Goal: Information Seeking & Learning: Learn about a topic

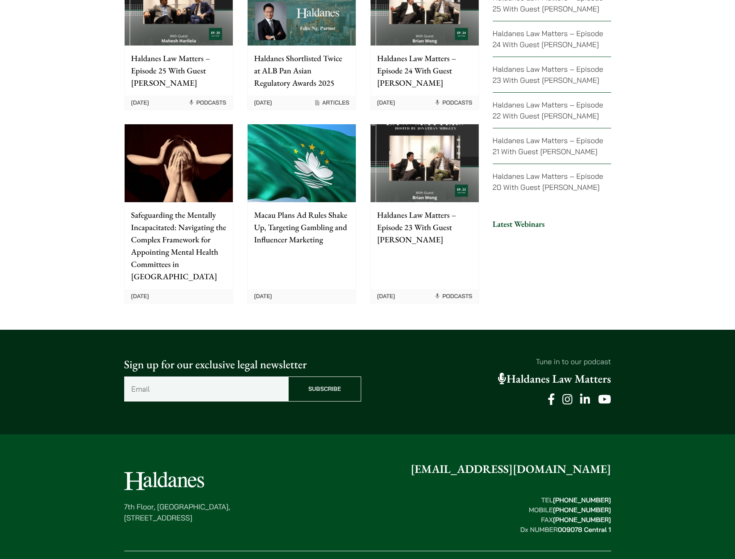
scroll to position [1899, 0]
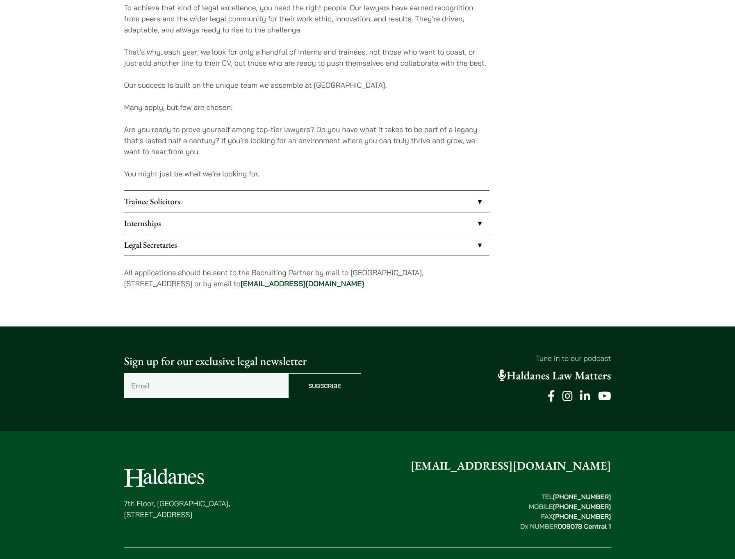
scroll to position [399, 0]
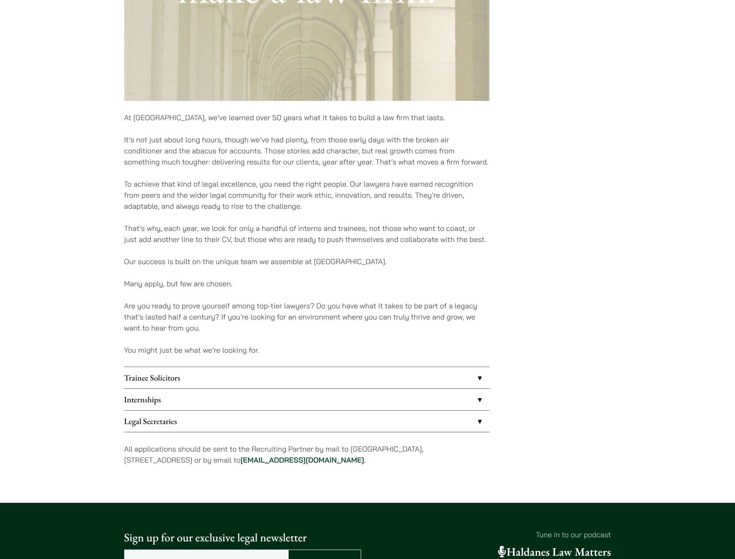
click at [197, 379] on link "Trainee Solicitors" at bounding box center [306, 377] width 365 height 21
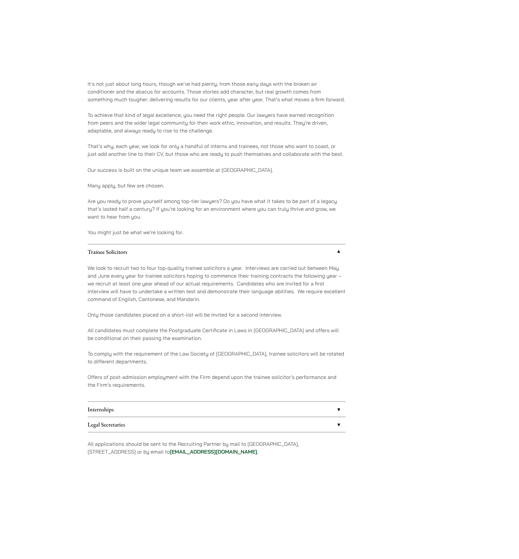
scroll to position [542, 0]
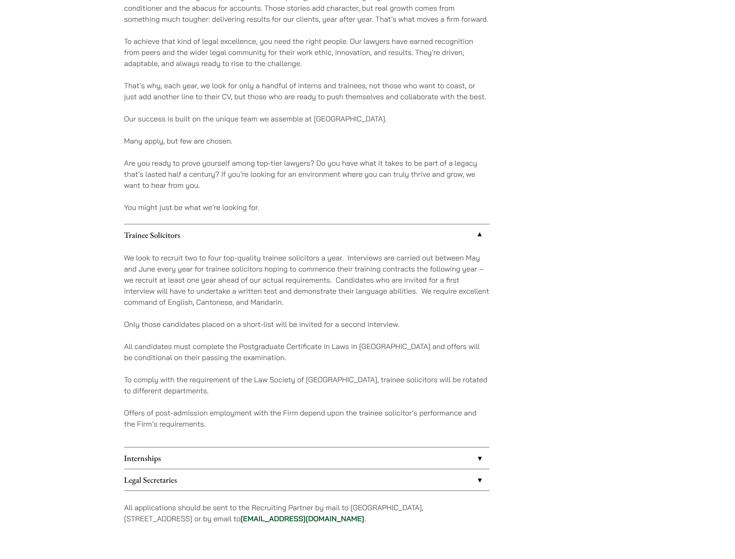
click at [181, 462] on link "Internships" at bounding box center [306, 457] width 365 height 21
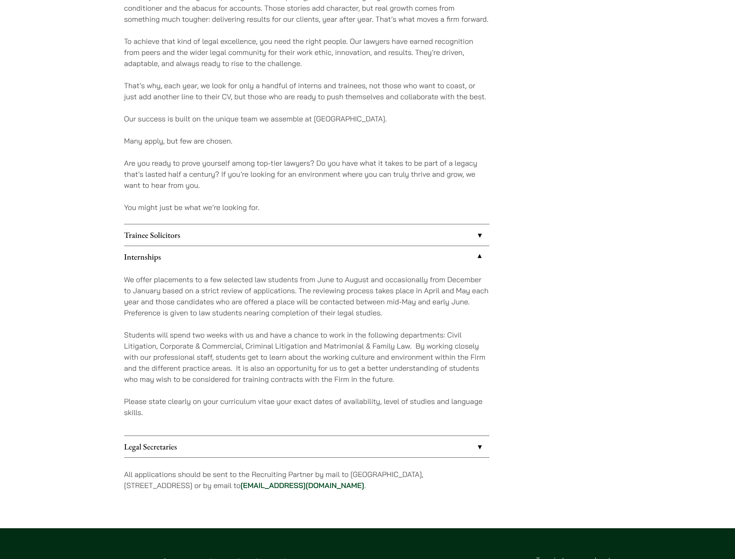
click at [228, 232] on link "Trainee Solicitors" at bounding box center [306, 234] width 365 height 21
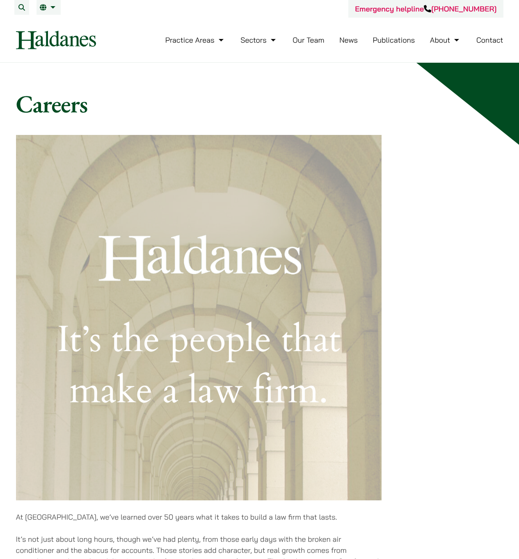
click at [71, 48] on img at bounding box center [56, 40] width 80 height 18
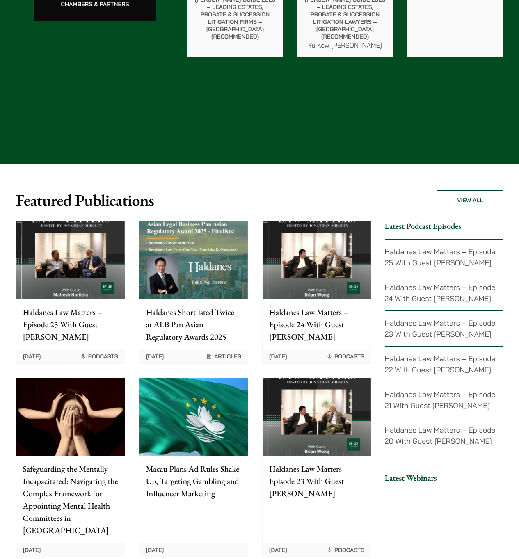
scroll to position [1899, 0]
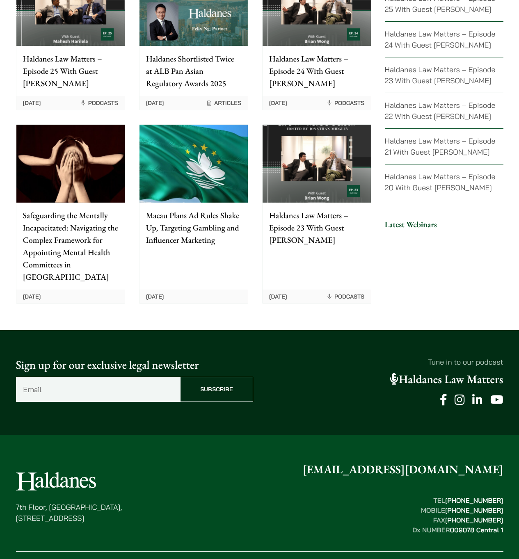
drag, startPoint x: 140, startPoint y: 464, endPoint x: 9, endPoint y: 452, distance: 131.3
click at [9, 461] on div "7th Floor, Ruttonjee House, 11 Duddell Street, Central, Hong Kong enquiries@hal…" at bounding box center [259, 529] width 517 height 136
copy p "7th Floor, Ruttonjee House, 11 Duddell Street, Central, Hong Kong"
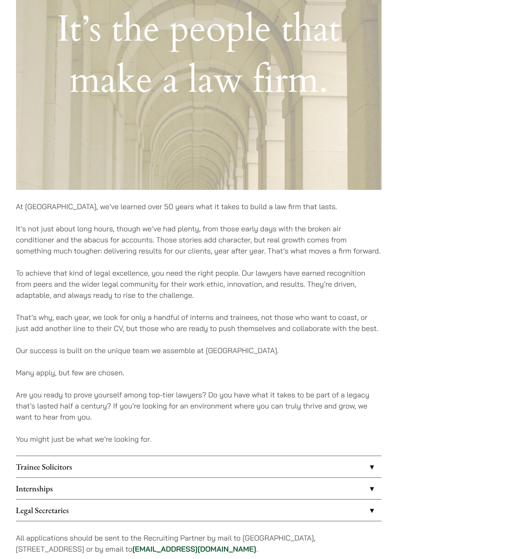
scroll to position [346, 0]
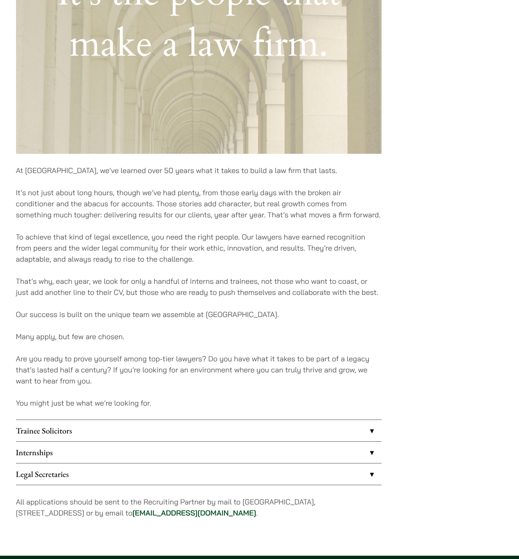
click at [141, 431] on link "Trainee Solicitors" at bounding box center [198, 430] width 365 height 21
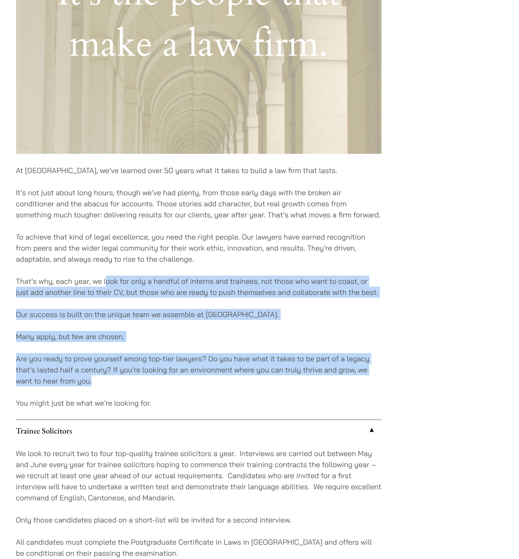
drag, startPoint x: 128, startPoint y: 371, endPoint x: 106, endPoint y: 285, distance: 88.8
click at [106, 286] on div "At Haldanes, we’ve learned over 50 years what it takes to build a law firm that…" at bounding box center [198, 259] width 365 height 942
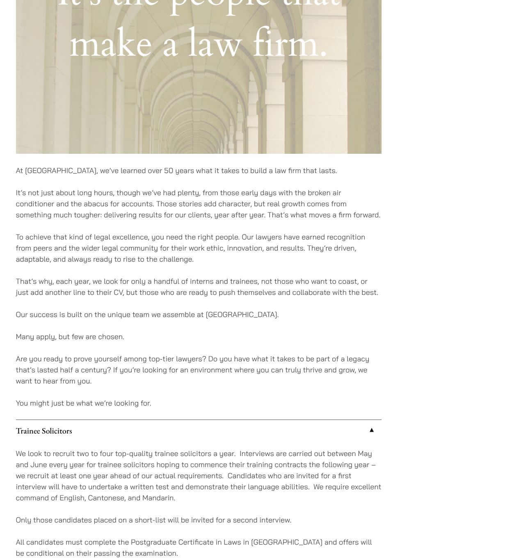
click at [105, 199] on p "It’s not just about long hours, though we’ve had plenty, from those early days …" at bounding box center [198, 203] width 365 height 33
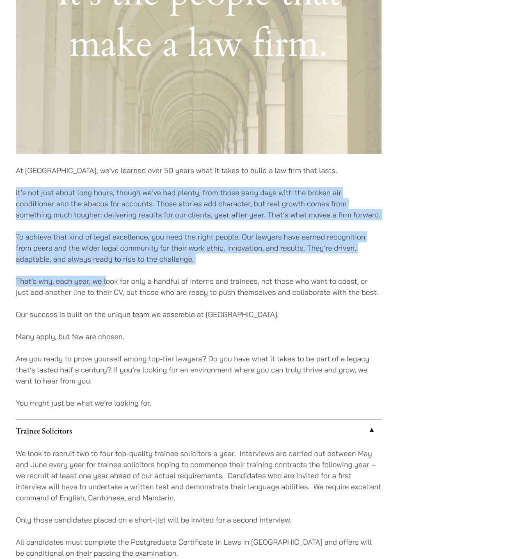
drag, startPoint x: 55, startPoint y: 182, endPoint x: 107, endPoint y: 287, distance: 116.1
click at [105, 284] on div "At Haldanes, we’ve learned over 50 years what it takes to build a law firm that…" at bounding box center [198, 259] width 365 height 942
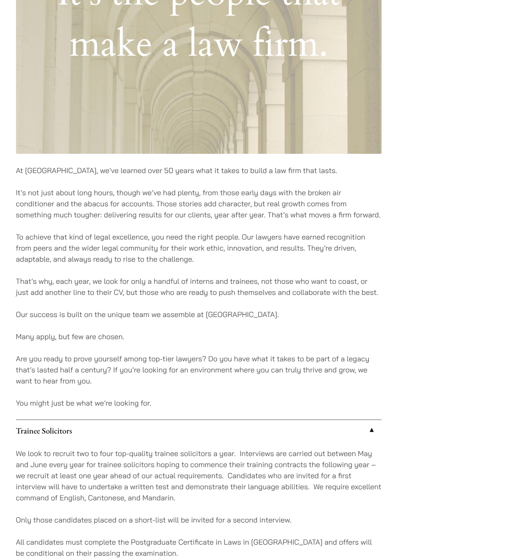
click at [112, 290] on p "That’s why, each year, we look for only a handful of interns and trainees, not …" at bounding box center [198, 287] width 365 height 22
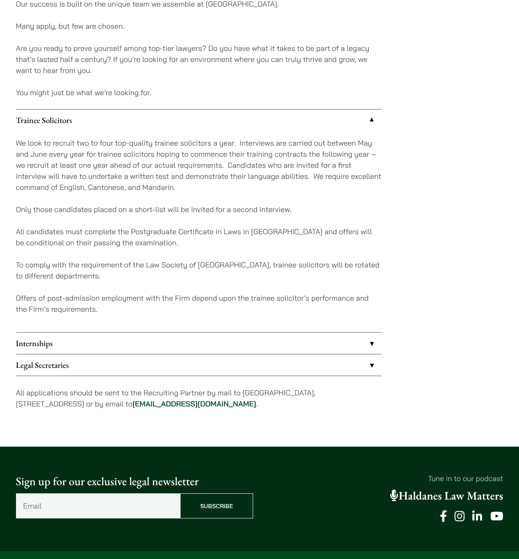
scroll to position [662, 0]
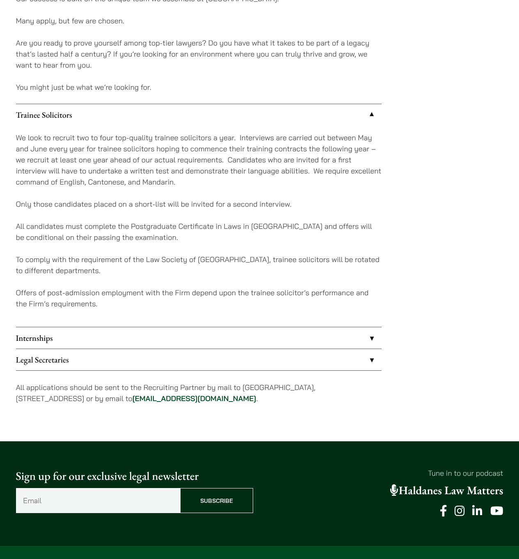
click at [145, 387] on p "All applications should be sent to the Recruiting Partner by mail to 7th Floor,…" at bounding box center [198, 393] width 365 height 22
